Goal: Register for event/course

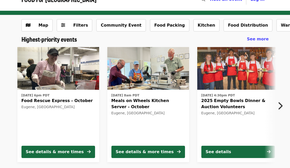
scroll to position [12, 0]
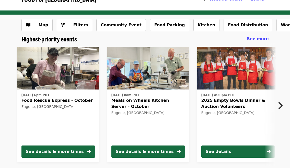
click at [281, 104] on icon "chevron-right icon" at bounding box center [279, 106] width 5 height 10
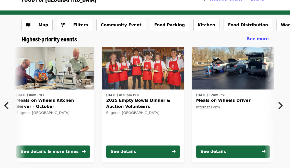
scroll to position [0, 95]
click at [281, 105] on icon "chevron-right icon" at bounding box center [279, 106] width 5 height 10
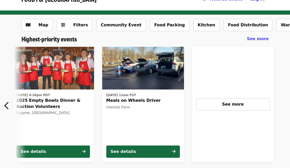
scroll to position [0, 185]
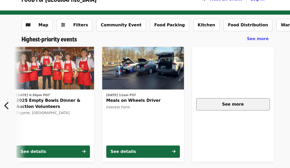
click at [259, 101] on button "See more" at bounding box center [232, 104] width 73 height 12
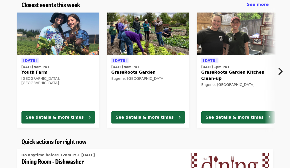
scroll to position [183, 0]
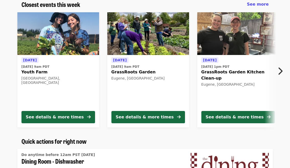
click at [279, 70] on icon "chevron-right icon" at bounding box center [279, 71] width 5 height 10
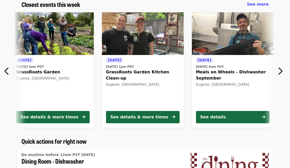
scroll to position [0, 95]
click at [279, 70] on icon "chevron-right icon" at bounding box center [279, 71] width 5 height 10
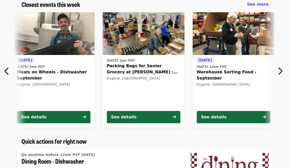
scroll to position [0, 274]
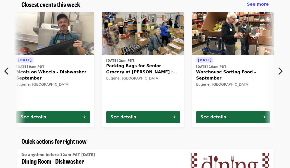
click at [279, 70] on icon "chevron-right icon" at bounding box center [279, 71] width 5 height 10
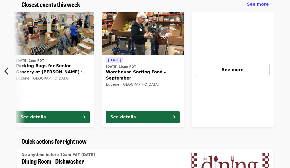
scroll to position [0, 364]
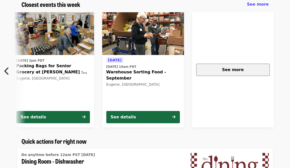
click at [257, 72] on div "See more" at bounding box center [232, 70] width 65 height 6
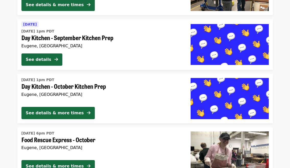
scroll to position [1320, 0]
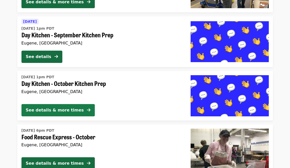
click at [67, 109] on div "See details & more times" at bounding box center [55, 110] width 58 height 6
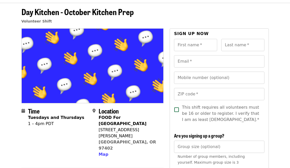
scroll to position [20, 0]
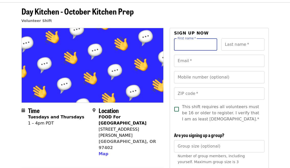
click at [193, 44] on input "First name   *" at bounding box center [195, 44] width 43 height 12
click at [194, 44] on input "First name   *" at bounding box center [195, 44] width 43 height 12
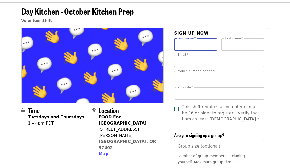
type input "******"
type input "**********"
type input "*****"
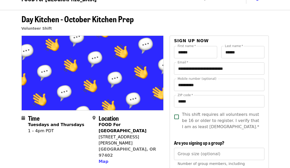
scroll to position [0, 0]
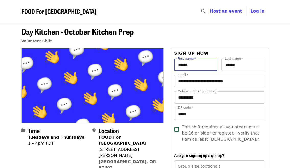
click at [200, 67] on input "******" at bounding box center [195, 64] width 43 height 12
type input "******"
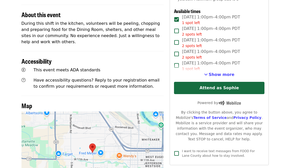
scroll to position [184, 0]
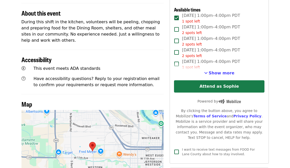
click at [189, 84] on button "Attend as Sophie" at bounding box center [219, 86] width 90 height 12
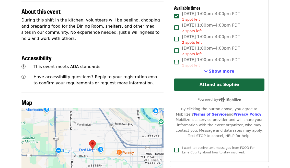
scroll to position [196, 0]
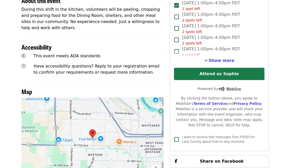
click at [185, 71] on button "Attend as Sophie" at bounding box center [219, 74] width 90 height 12
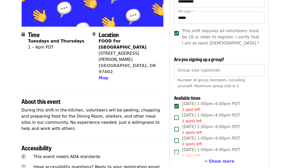
scroll to position [0, 0]
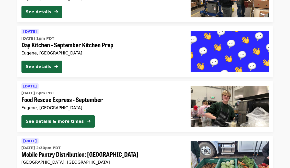
scroll to position [386, 0]
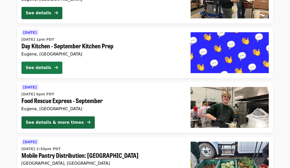
click at [40, 67] on div "See details" at bounding box center [39, 68] width 26 height 6
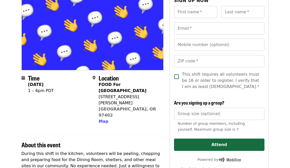
scroll to position [11, 0]
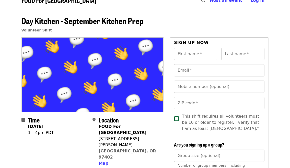
click at [188, 54] on input "First name   *" at bounding box center [195, 54] width 43 height 12
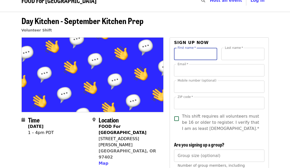
type input "******"
type input "**********"
type input "*****"
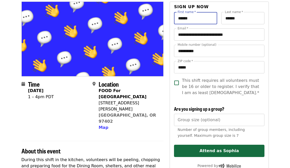
scroll to position [52, 0]
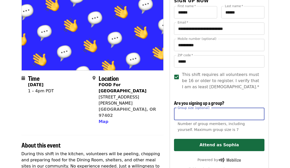
click at [214, 112] on input "Group size (optional)" at bounding box center [219, 114] width 90 height 12
click at [167, 95] on div "**********" at bounding box center [144, 166] width 247 height 341
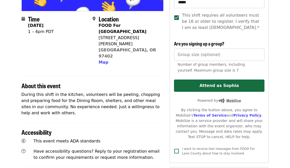
scroll to position [109, 0]
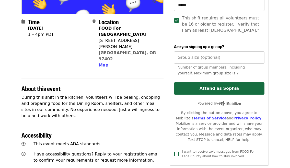
click at [30, 24] on span "Time" at bounding box center [33, 21] width 11 height 9
click at [39, 30] on strong "[DATE]" at bounding box center [36, 28] width 16 height 5
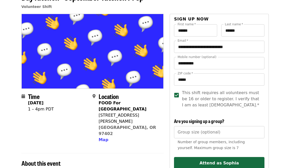
scroll to position [0, 0]
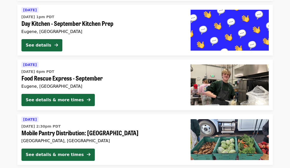
scroll to position [410, 0]
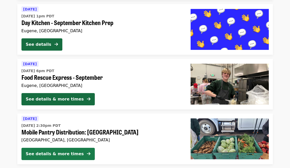
click at [70, 151] on div "See details & more times" at bounding box center [55, 153] width 58 height 6
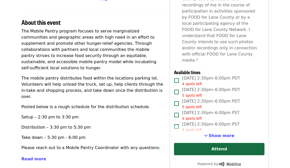
scroll to position [157, 0]
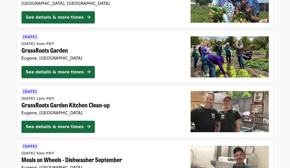
scroll to position [113, 0]
